Goal: Task Accomplishment & Management: Manage account settings

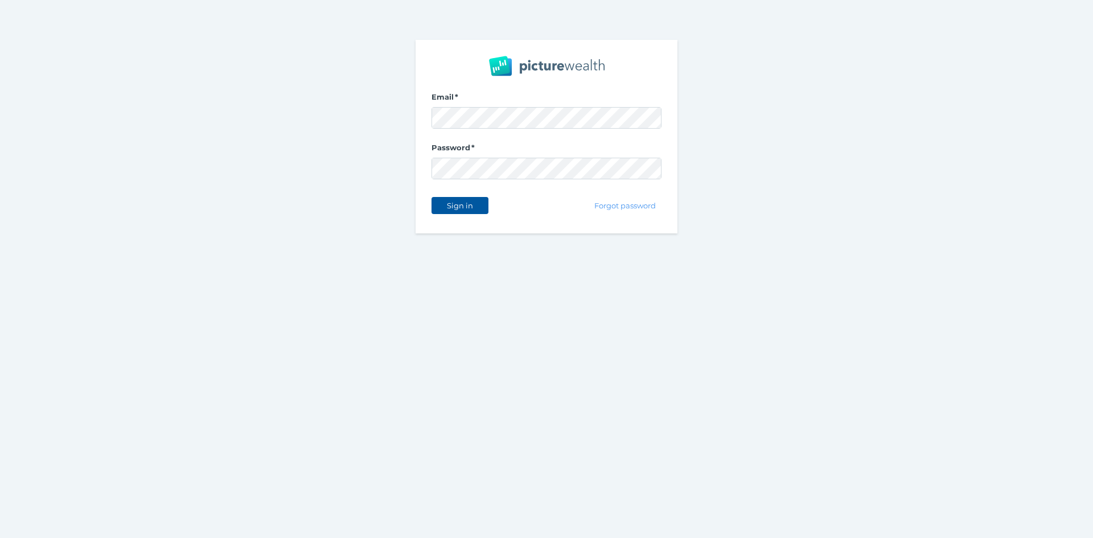
click at [463, 198] on button "Sign in" at bounding box center [459, 205] width 57 height 17
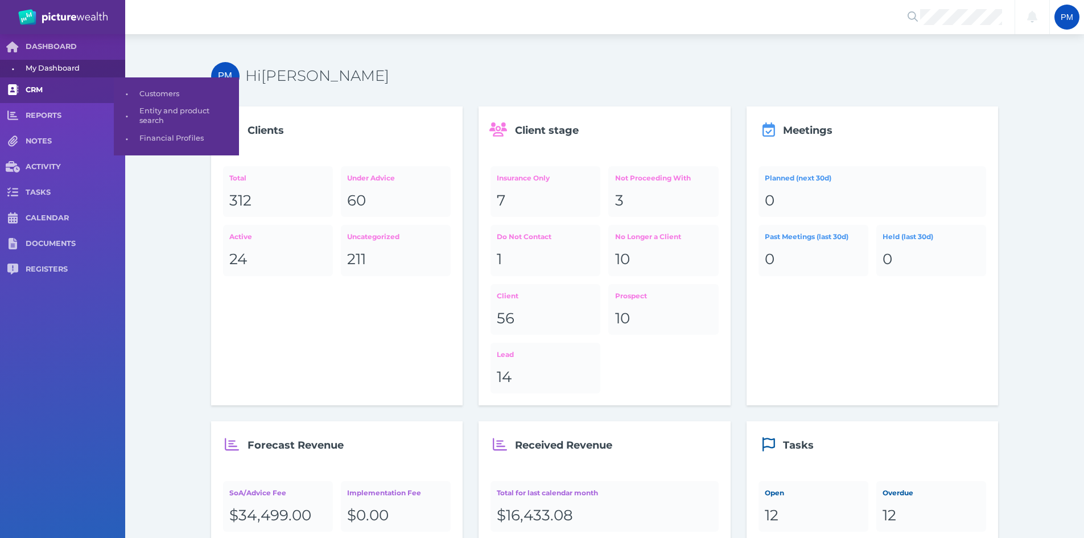
click at [38, 90] on span "CRM" at bounding box center [76, 90] width 100 height 10
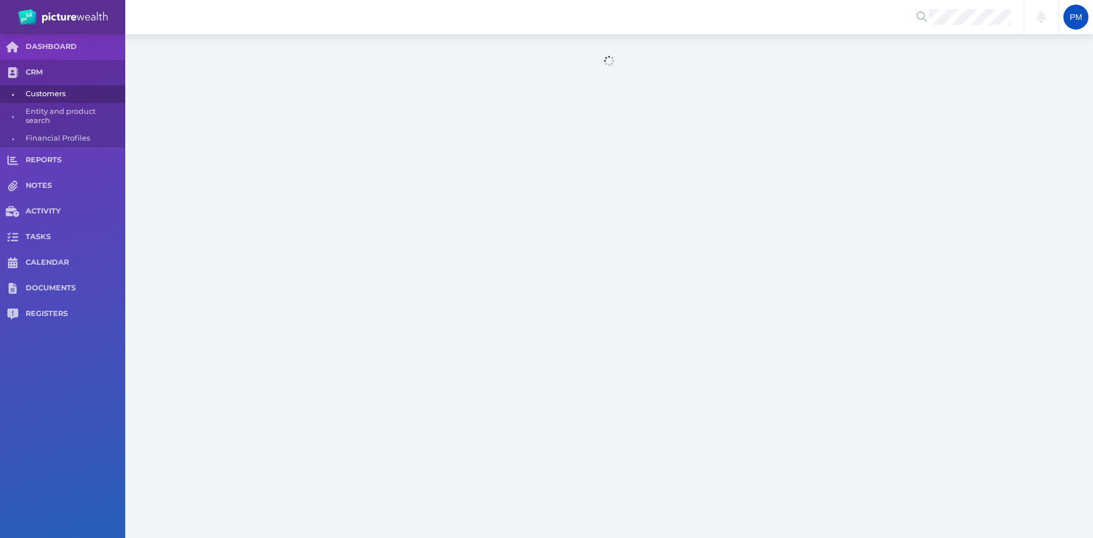
select select "25"
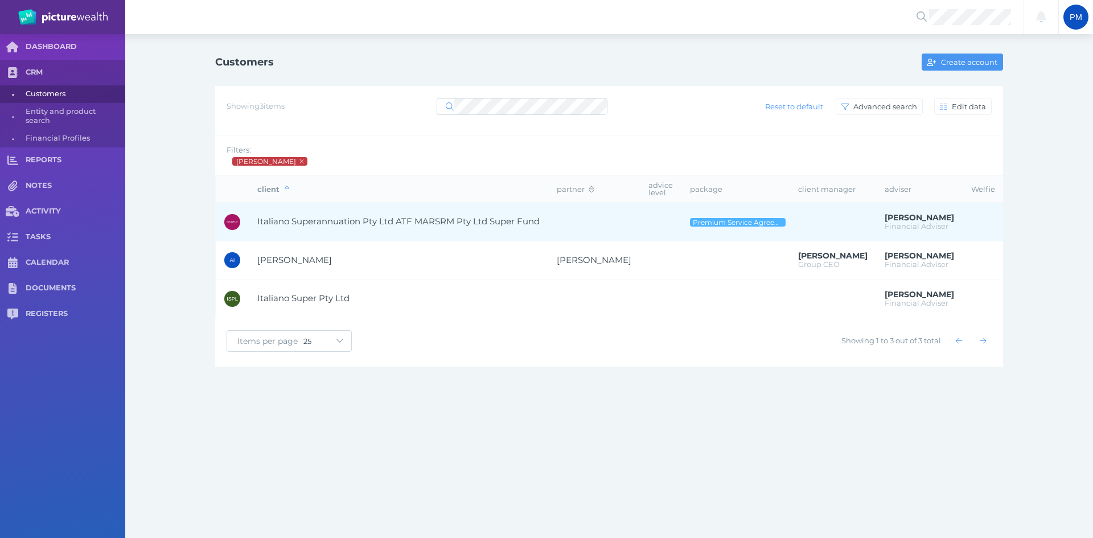
click at [350, 227] on span "Italiano Superannuation Pty Ltd ATF MARSRM Pty Ltd Super Fund" at bounding box center [398, 221] width 282 height 11
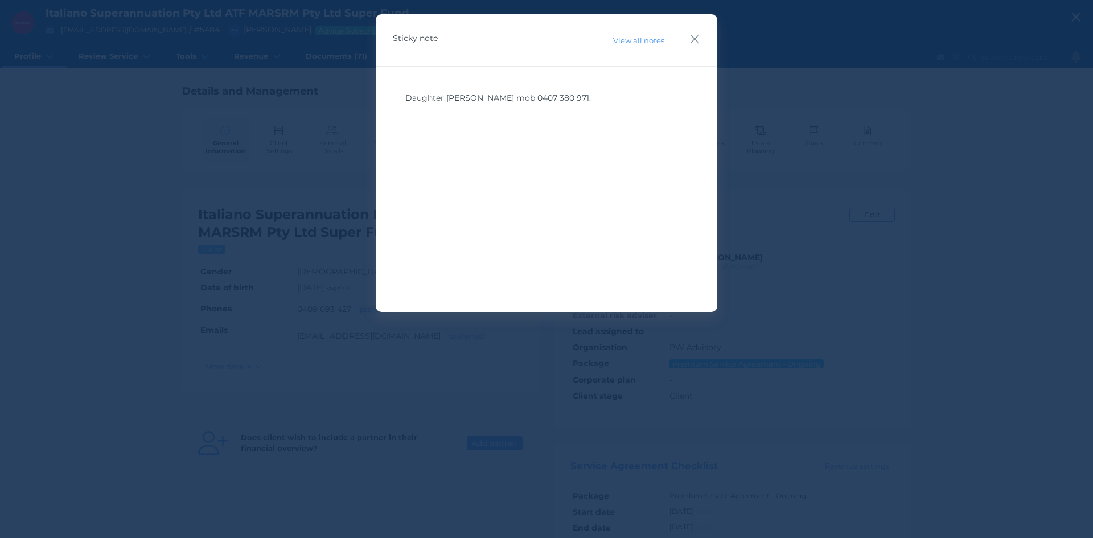
click at [692, 37] on icon "button" at bounding box center [694, 39] width 11 height 14
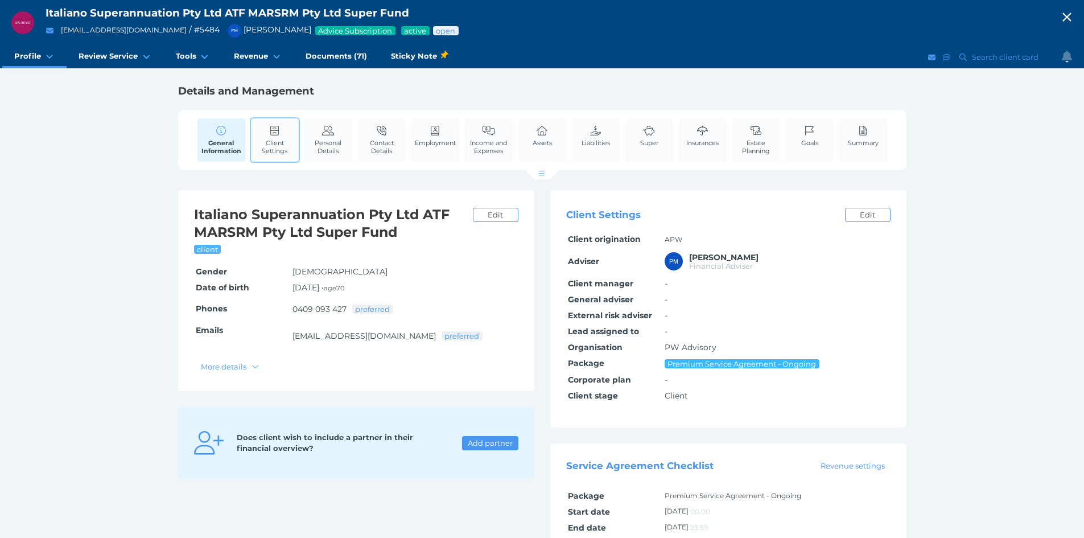
click at [281, 143] on span "Client Settings" at bounding box center [275, 147] width 42 height 16
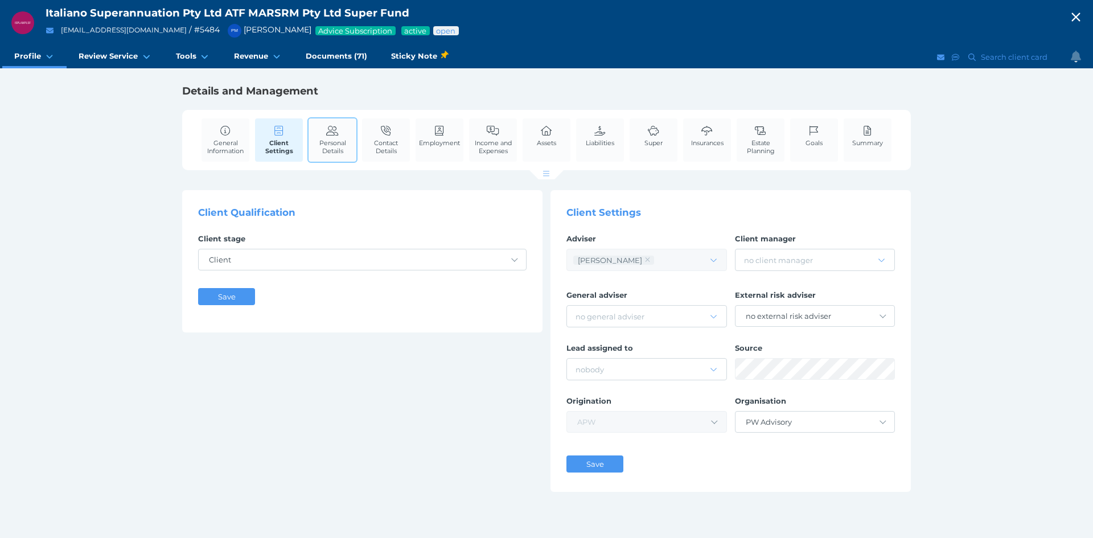
click at [327, 137] on link "Personal Details" at bounding box center [332, 139] width 48 height 43
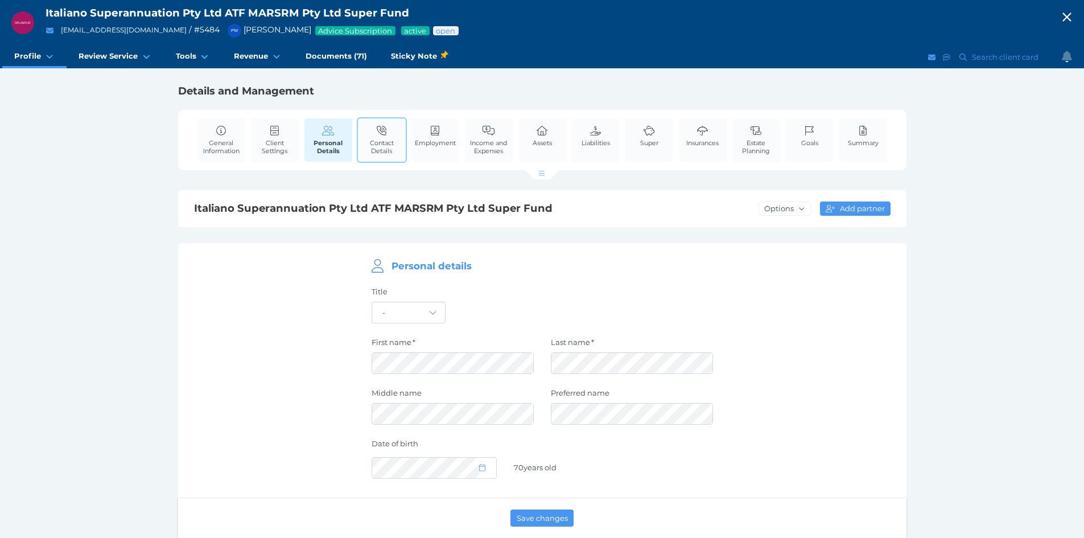
click at [382, 134] on icon at bounding box center [382, 131] width 13 height 10
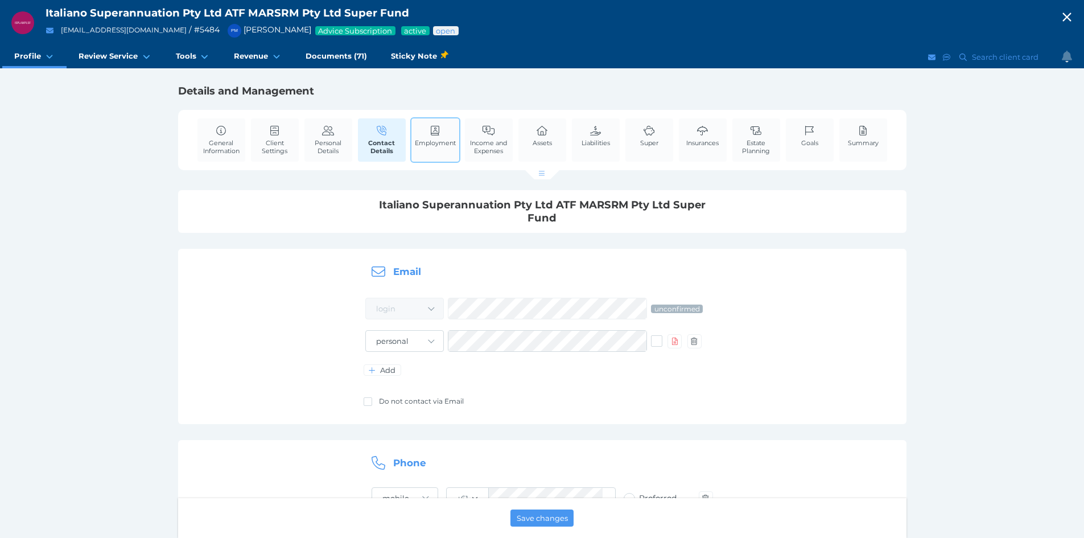
click at [439, 139] on span "Employment" at bounding box center [435, 143] width 41 height 8
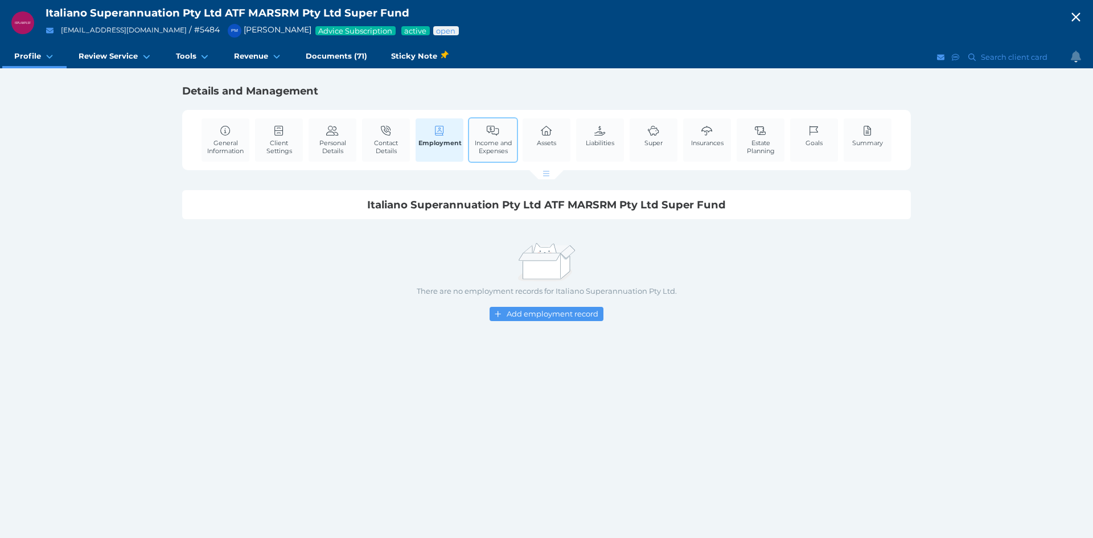
click at [486, 127] on link "Income and Expenses" at bounding box center [493, 139] width 48 height 43
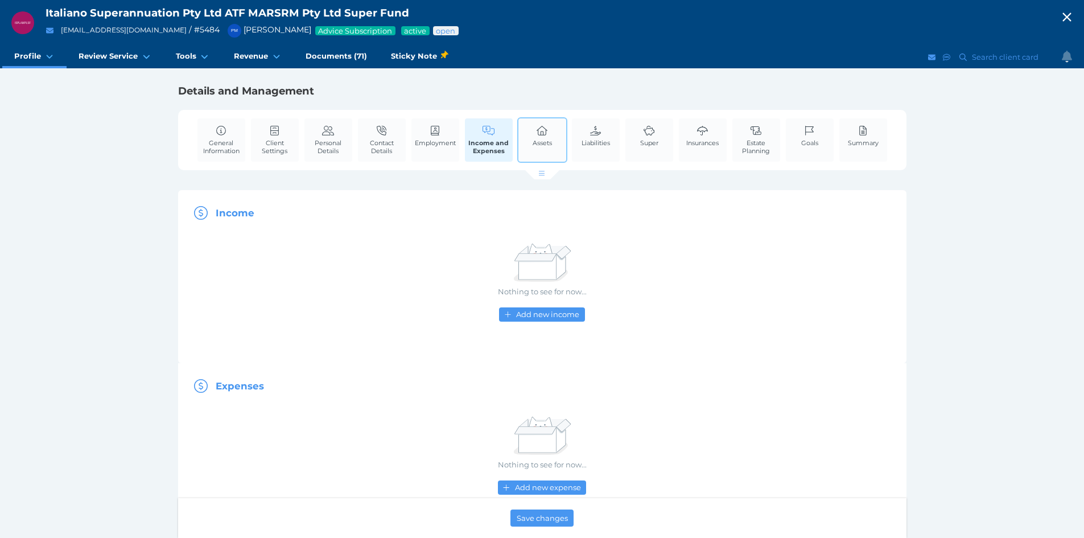
click at [545, 128] on icon at bounding box center [542, 131] width 11 height 10
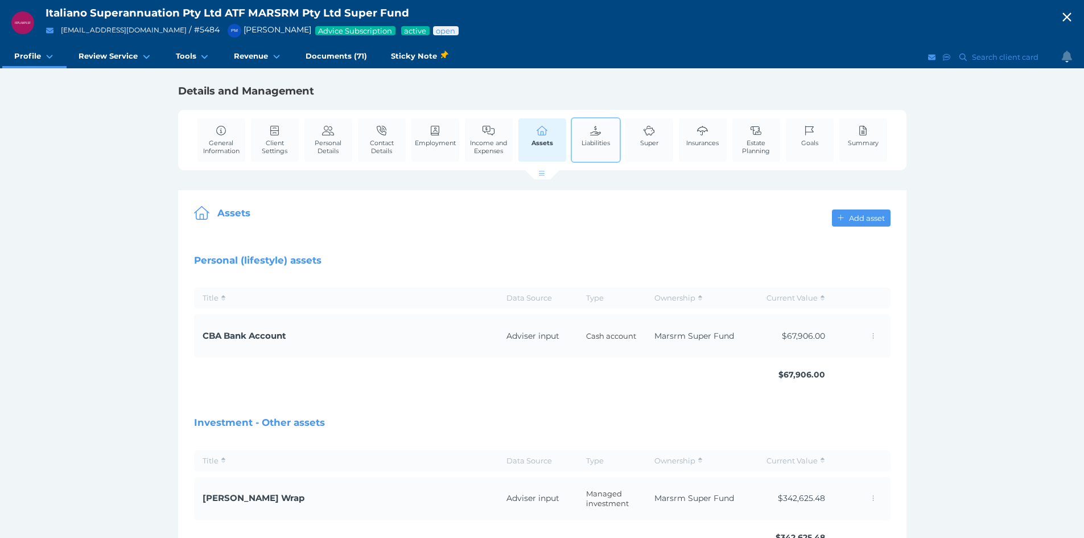
click at [587, 140] on span "Liabilities" at bounding box center [596, 143] width 28 height 8
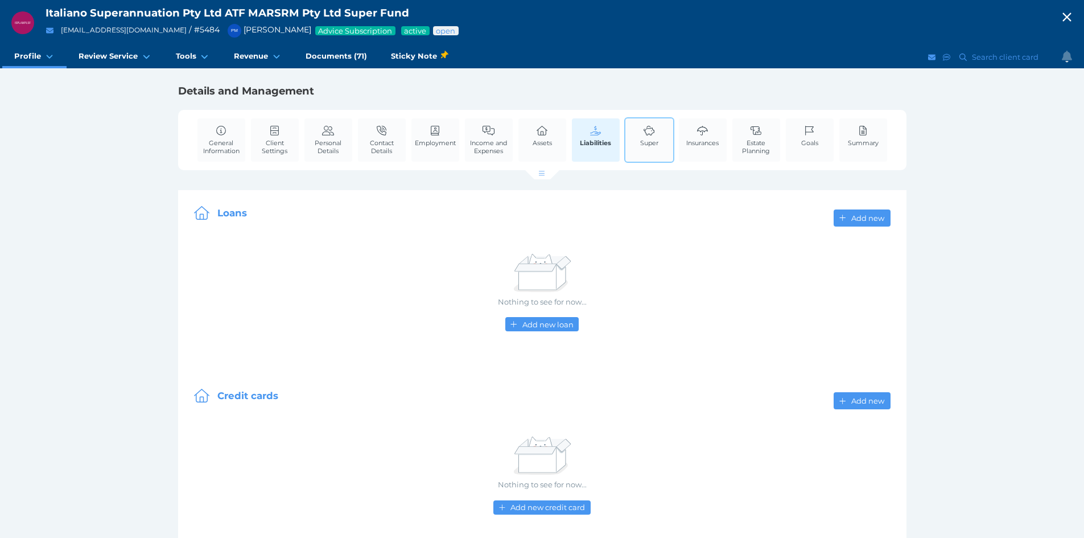
click at [656, 151] on link "Super" at bounding box center [649, 135] width 24 height 35
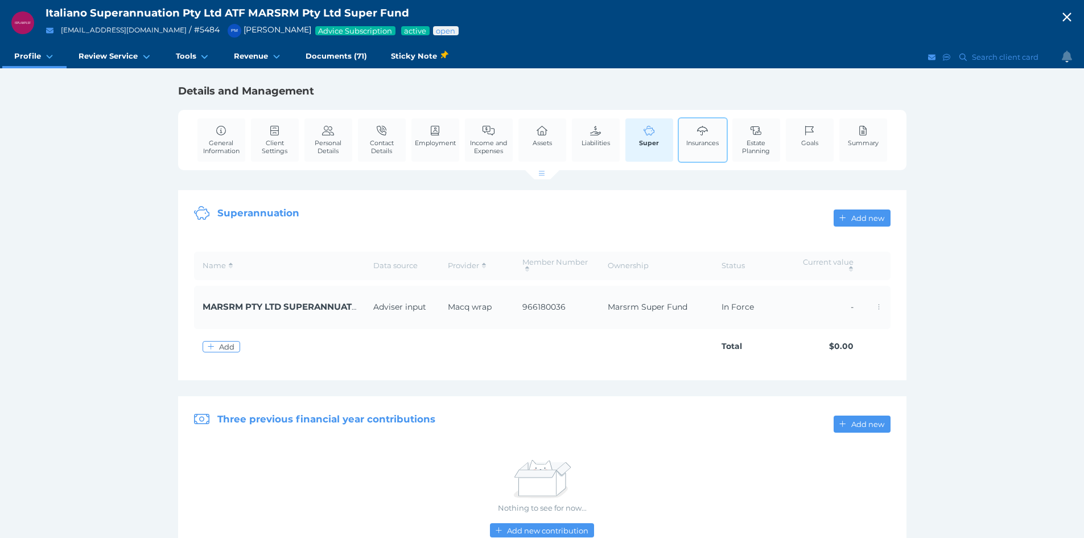
click at [711, 141] on span "Insurances" at bounding box center [702, 143] width 32 height 8
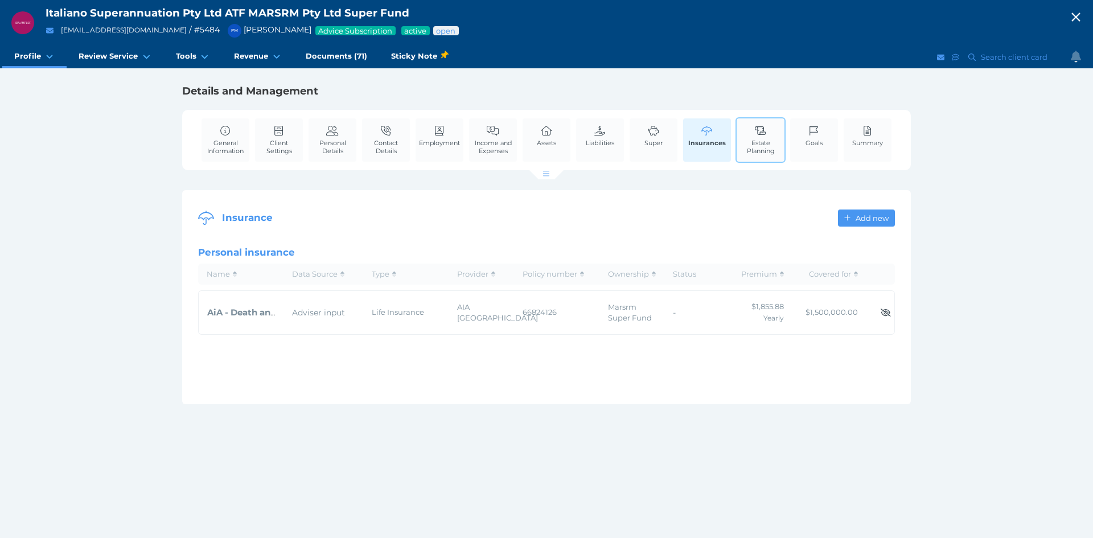
click at [766, 141] on span "Estate Planning" at bounding box center [760, 147] width 42 height 16
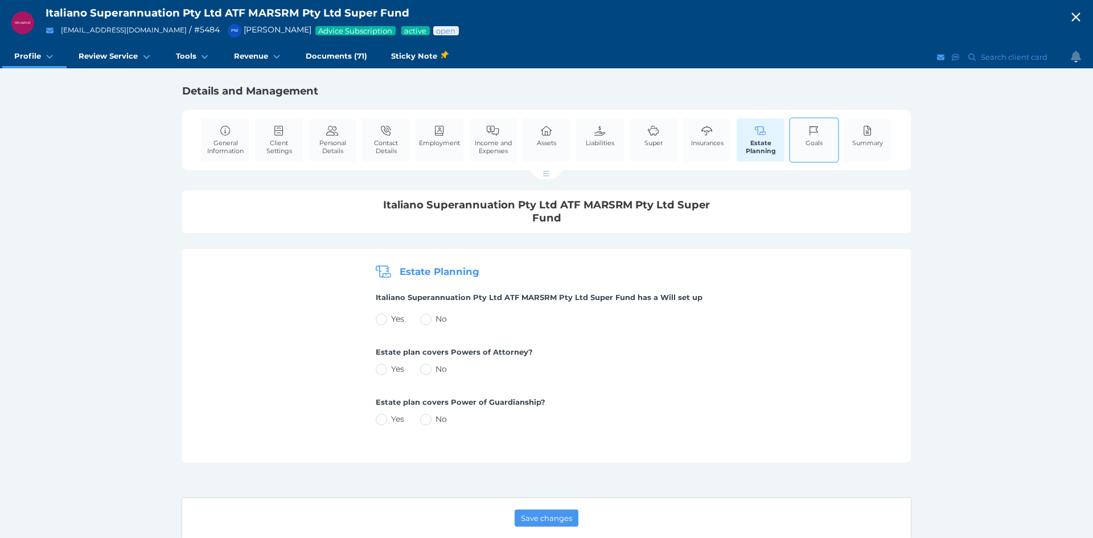
click at [815, 146] on span "Goals" at bounding box center [813, 143] width 17 height 8
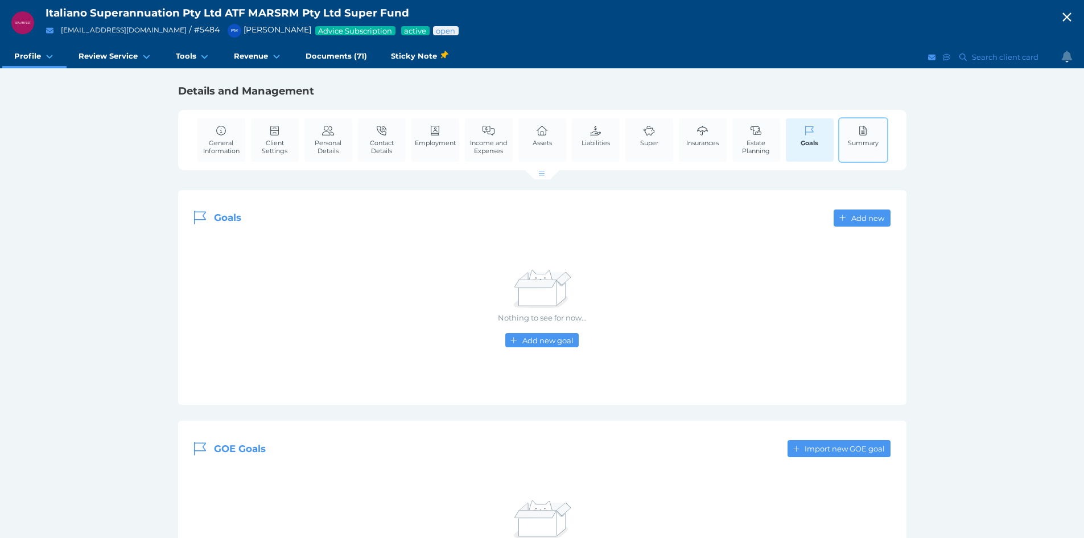
click at [854, 135] on link "Summary" at bounding box center [863, 135] width 36 height 35
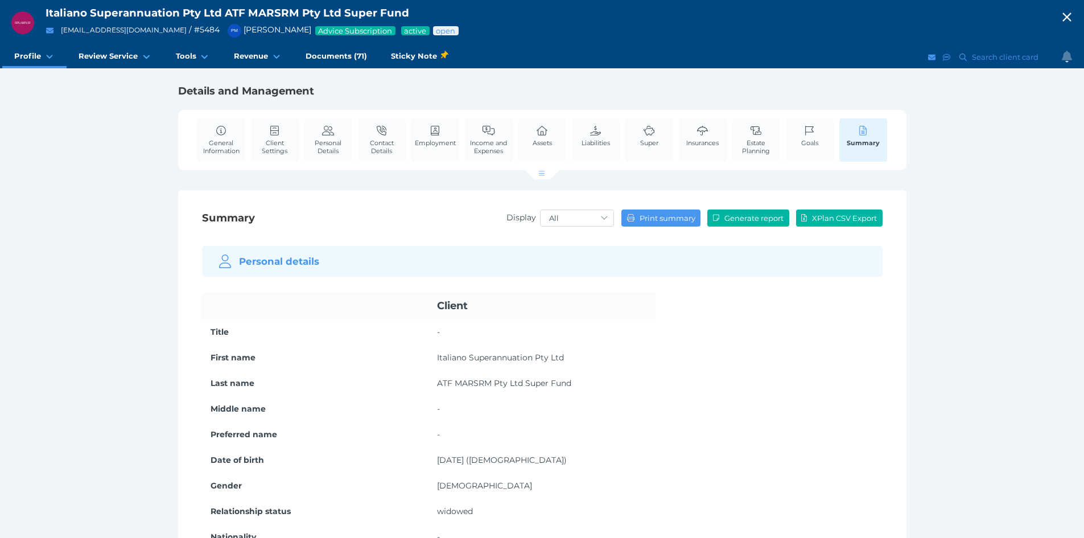
click at [1069, 20] on icon "button" at bounding box center [1067, 17] width 14 height 17
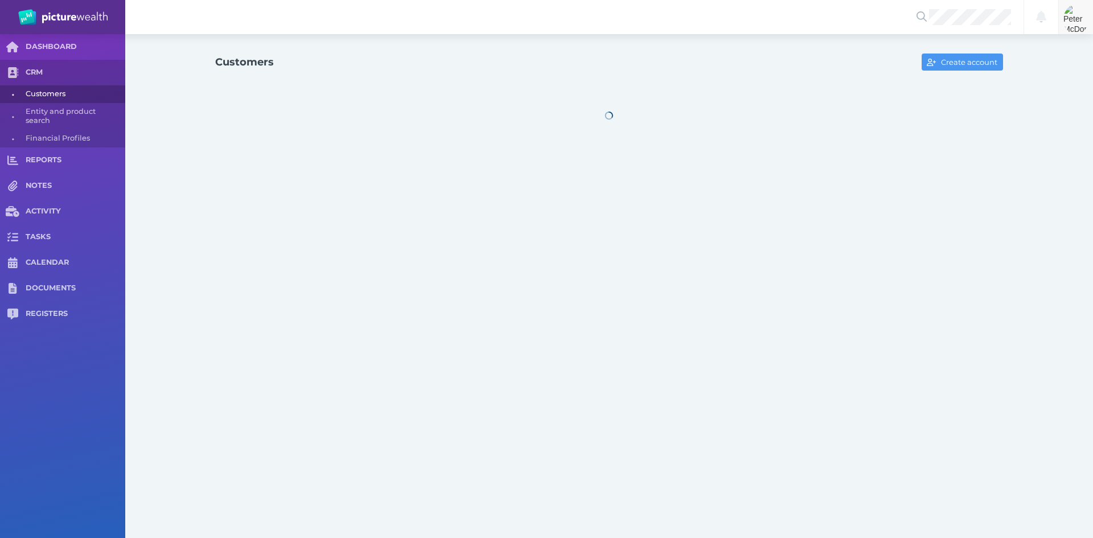
select select "25"
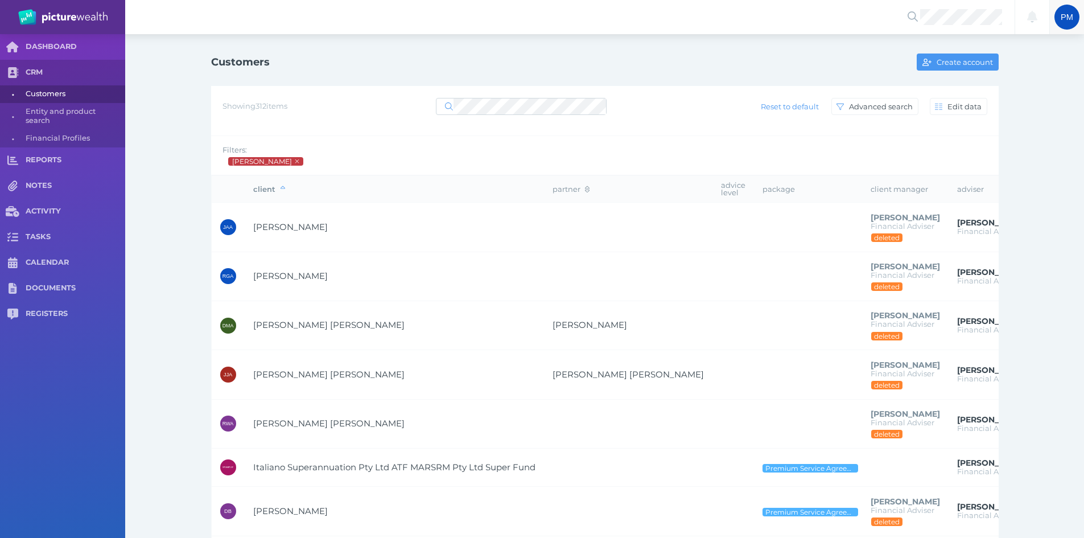
click at [1069, 20] on span "PM" at bounding box center [1067, 17] width 13 height 9
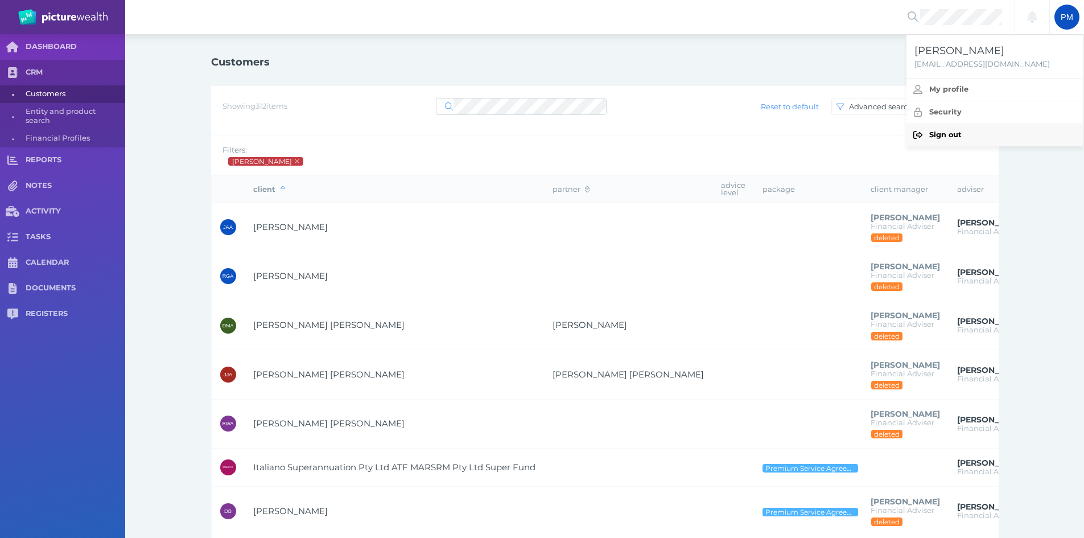
click at [933, 136] on span "Sign out" at bounding box center [945, 134] width 32 height 9
